Goal: Task Accomplishment & Management: Use online tool/utility

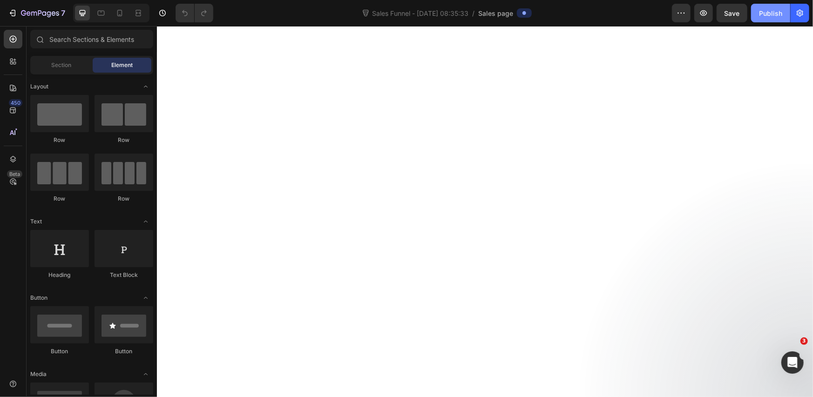
click at [765, 17] on div "Publish" at bounding box center [770, 13] width 23 height 10
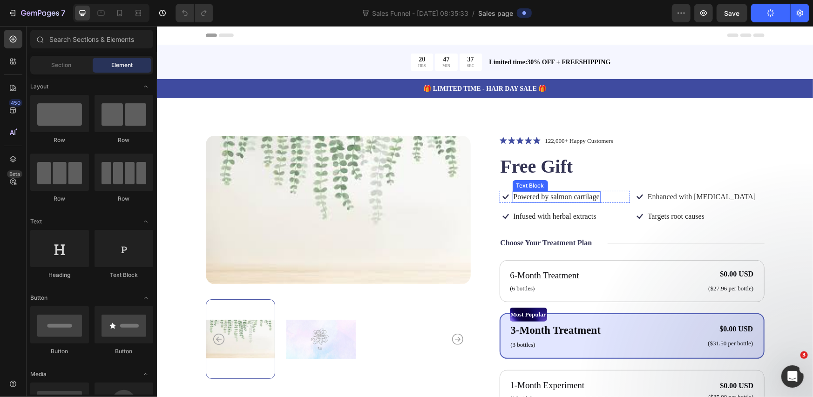
scroll to position [155, 0]
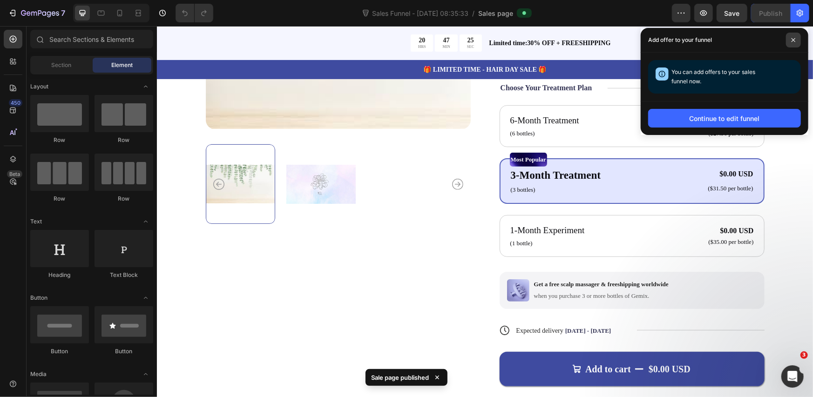
click at [799, 40] on span at bounding box center [793, 40] width 15 height 15
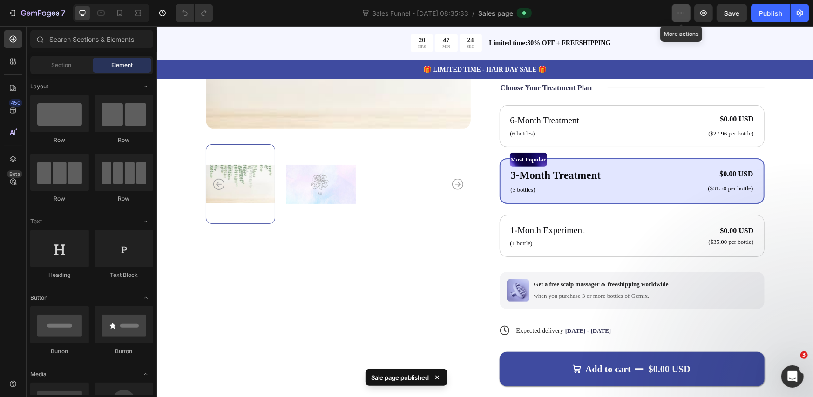
click at [681, 6] on button "button" at bounding box center [681, 13] width 19 height 19
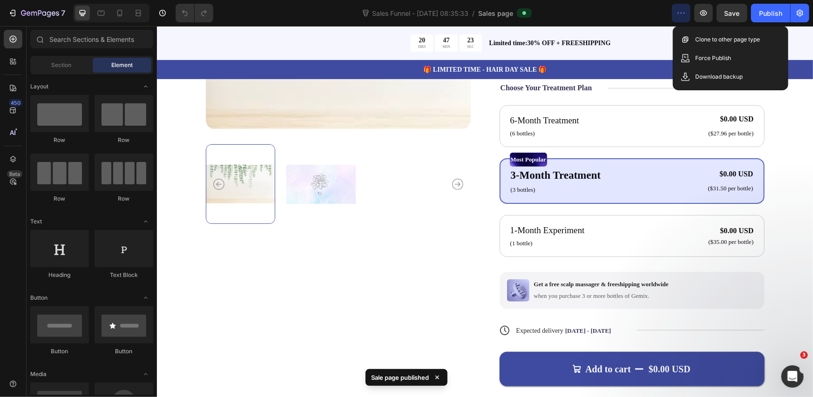
click at [631, 17] on div "Sales Funnel - [DATE] 08:35:33 / Sales page" at bounding box center [446, 13] width 451 height 19
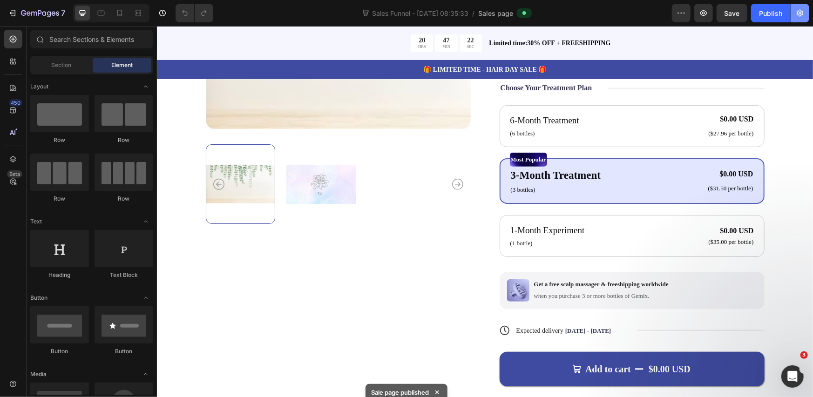
click at [807, 15] on button "button" at bounding box center [800, 13] width 19 height 19
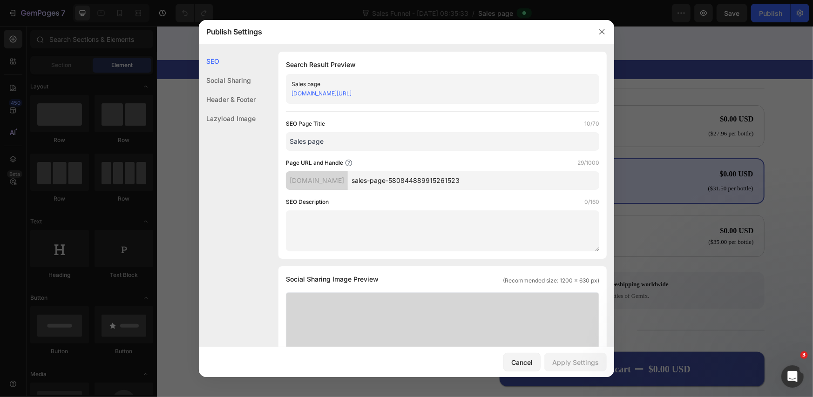
drag, startPoint x: 473, startPoint y: 94, endPoint x: 291, endPoint y: 100, distance: 181.7
click at [291, 100] on div "Sales page [DOMAIN_NAME][URL]" at bounding box center [442, 89] width 313 height 30
copy link "[DOMAIN_NAME][URL]"
